Goal: Transaction & Acquisition: Purchase product/service

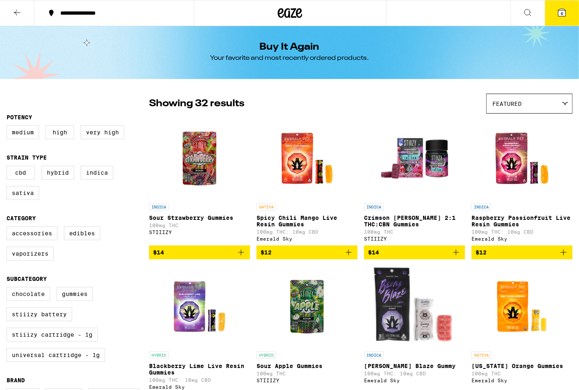
scroll to position [50, 0]
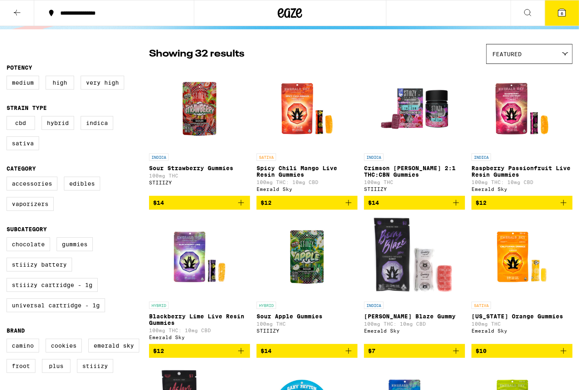
click at [11, 9] on button at bounding box center [17, 13] width 34 height 26
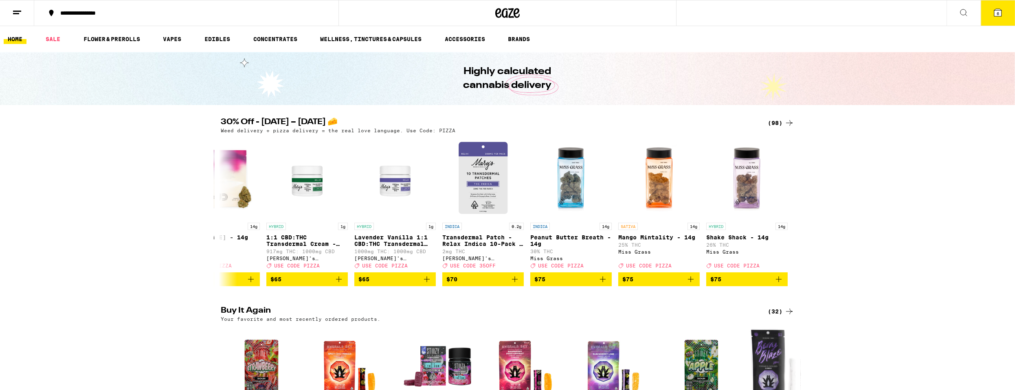
scroll to position [0, 8047]
